Goal: Information Seeking & Learning: Learn about a topic

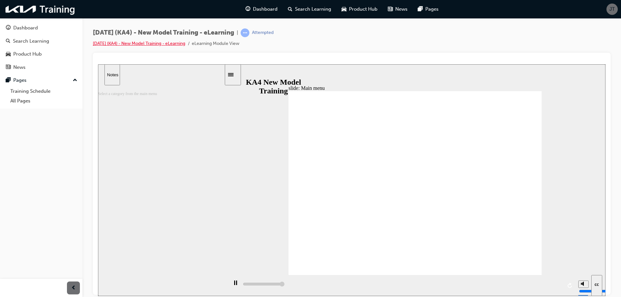
type input "5000"
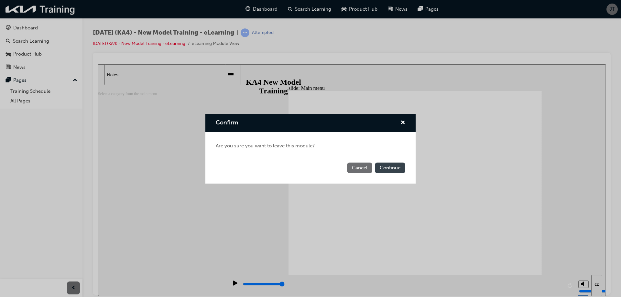
click at [385, 169] on button "Continue" at bounding box center [390, 168] width 30 height 11
